Goal: Task Accomplishment & Management: Use online tool/utility

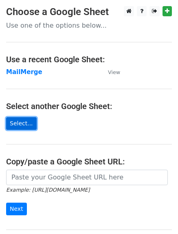
click at [23, 122] on link "Select..." at bounding box center [21, 123] width 31 height 13
click at [21, 124] on link "Select..." at bounding box center [21, 123] width 31 height 13
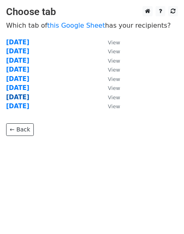
click at [24, 99] on strong "10/09/2025" at bounding box center [17, 97] width 23 height 7
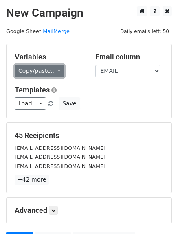
click at [33, 72] on link "Copy/paste..." at bounding box center [40, 71] width 50 height 13
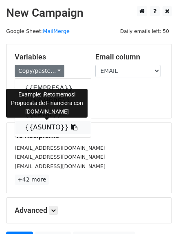
click at [46, 128] on link "{{ASUNTO}}" at bounding box center [53, 127] width 76 height 13
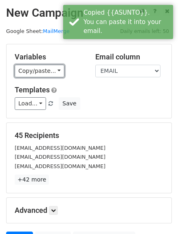
click at [26, 70] on link "Copy/paste..." at bounding box center [40, 71] width 50 height 13
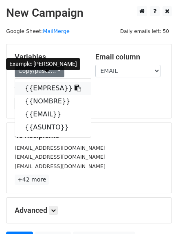
click at [52, 86] on link "{{EMPRESA}}" at bounding box center [53, 88] width 76 height 13
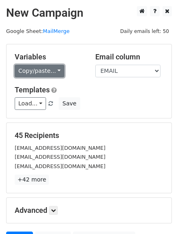
click at [19, 72] on link "Copy/paste..." at bounding box center [40, 71] width 50 height 13
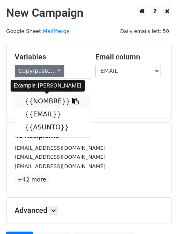
click at [30, 97] on link "{{NOMBRE}}" at bounding box center [53, 101] width 76 height 13
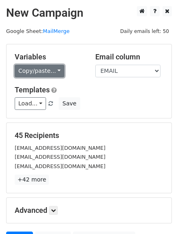
click at [29, 73] on link "Copy/paste..." at bounding box center [40, 71] width 50 height 13
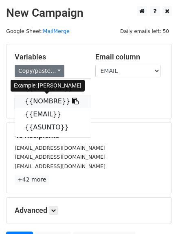
click at [29, 104] on link "{{NOMBRE}}" at bounding box center [53, 101] width 76 height 13
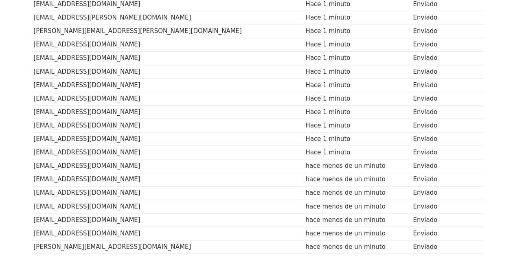
scroll to position [553, 0]
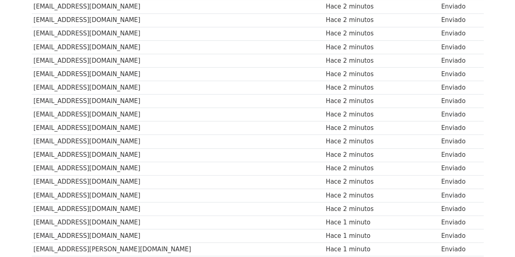
scroll to position [163, 0]
